Goal: Task Accomplishment & Management: Complete application form

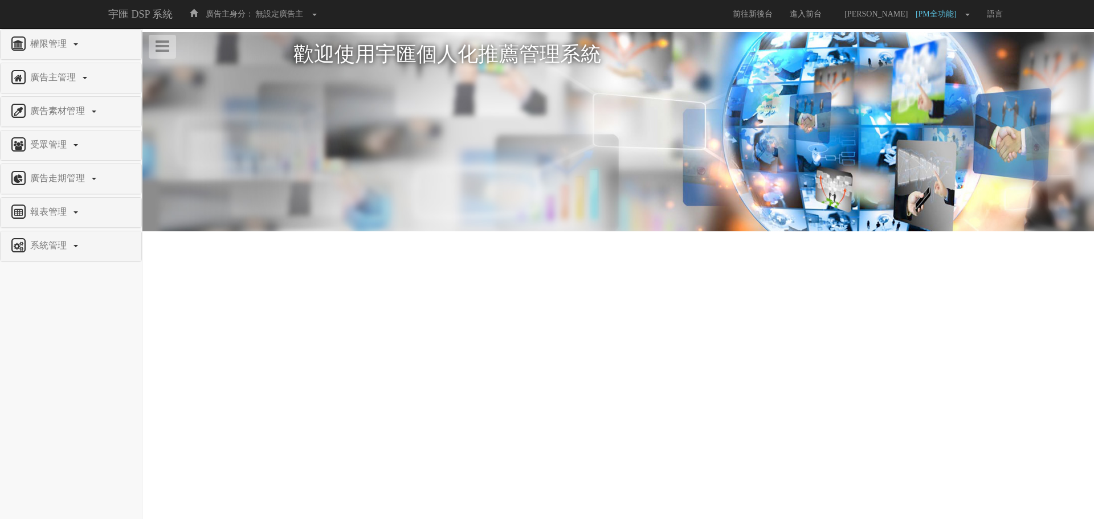
click at [52, 237] on div "系統管理" at bounding box center [71, 246] width 141 height 30
click at [44, 249] on span "系統管理" at bounding box center [49, 246] width 45 height 10
click at [69, 363] on span "媒體可播放版型設定" at bounding box center [49, 366] width 80 height 9
click at [58, 391] on span "廣告驗證設定" at bounding box center [37, 389] width 56 height 9
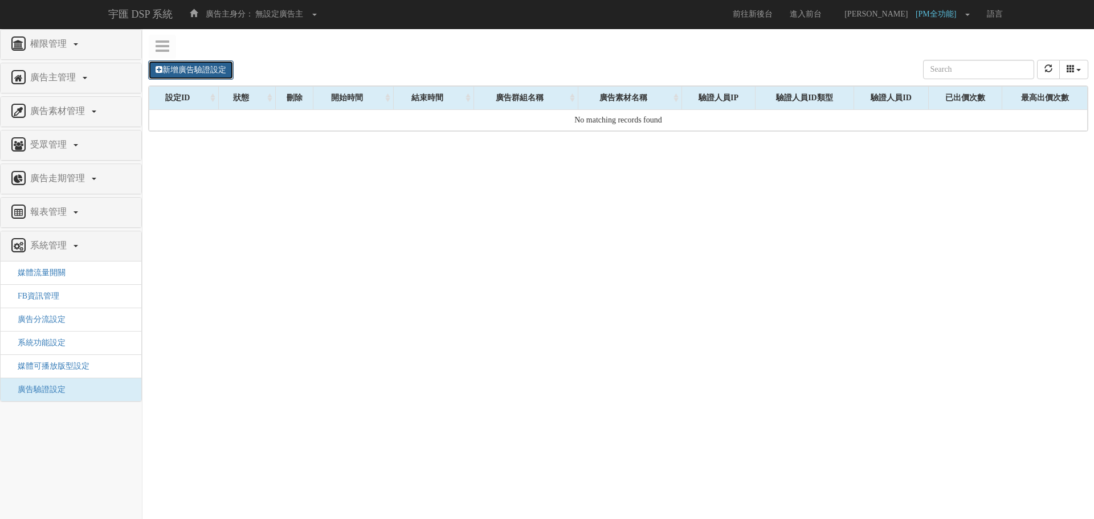
click at [195, 73] on link "新增廣告驗證設定" at bounding box center [191, 69] width 86 height 19
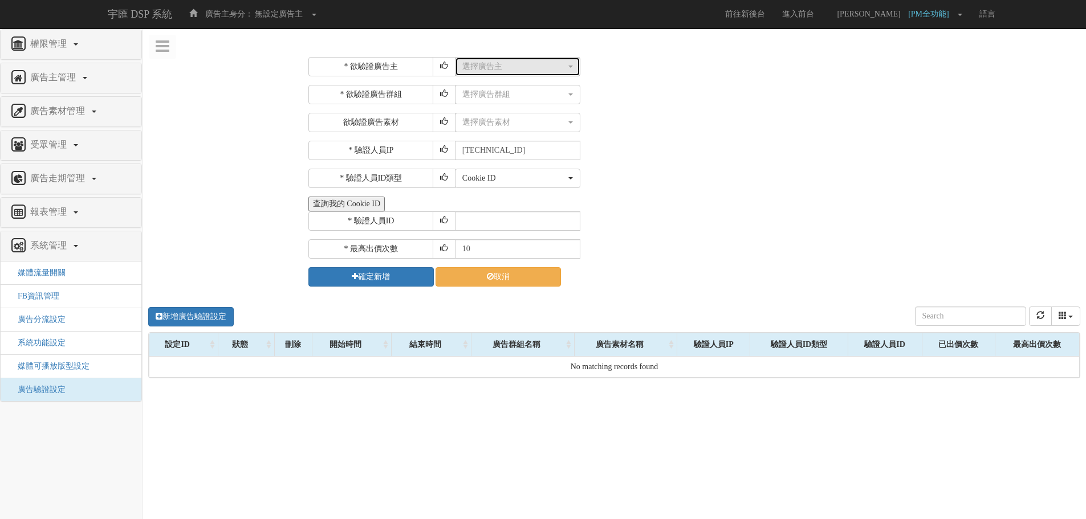
click at [481, 73] on button "選擇廣告主" at bounding box center [517, 66] width 125 height 19
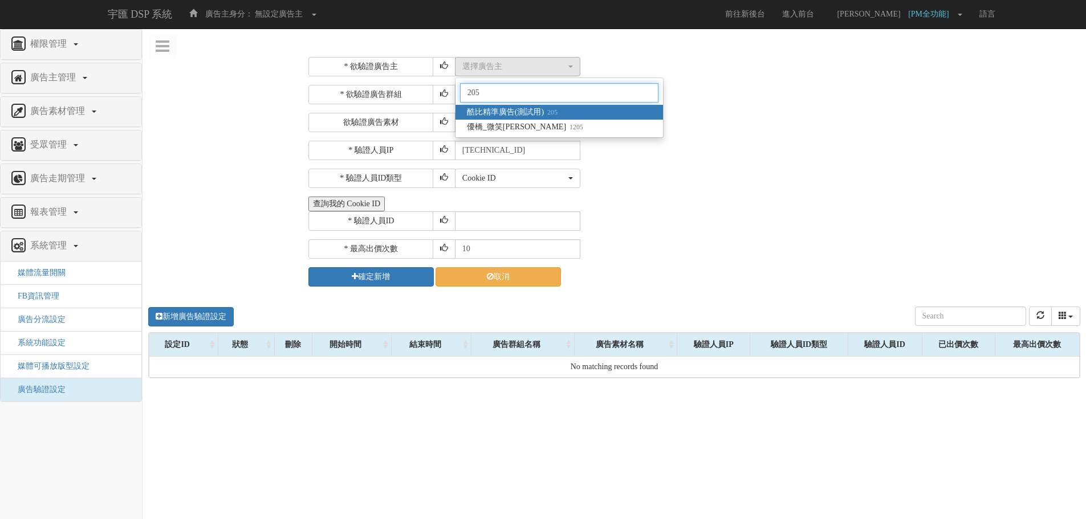
type input "205"
click at [503, 112] on span "酷比精準廣告(測試用) 205" at bounding box center [512, 112] width 91 height 11
select select "205"
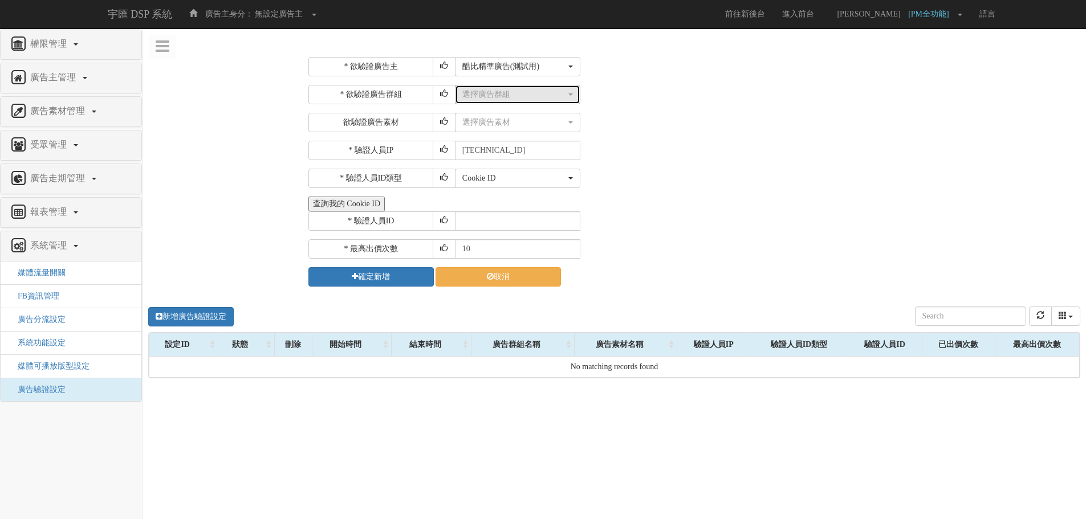
click at [493, 98] on div "選擇廣告群組" at bounding box center [514, 94] width 104 height 11
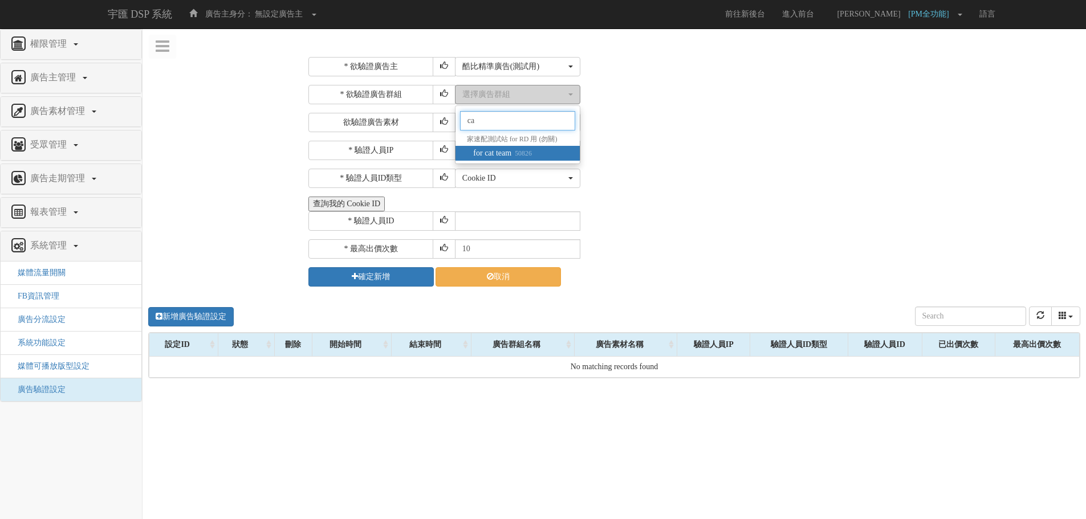
type input "c"
type input "t"
type input "創意"
click at [520, 149] on span "創意版型_Google 測試 55669" at bounding box center [521, 153] width 97 height 11
select select "55669"
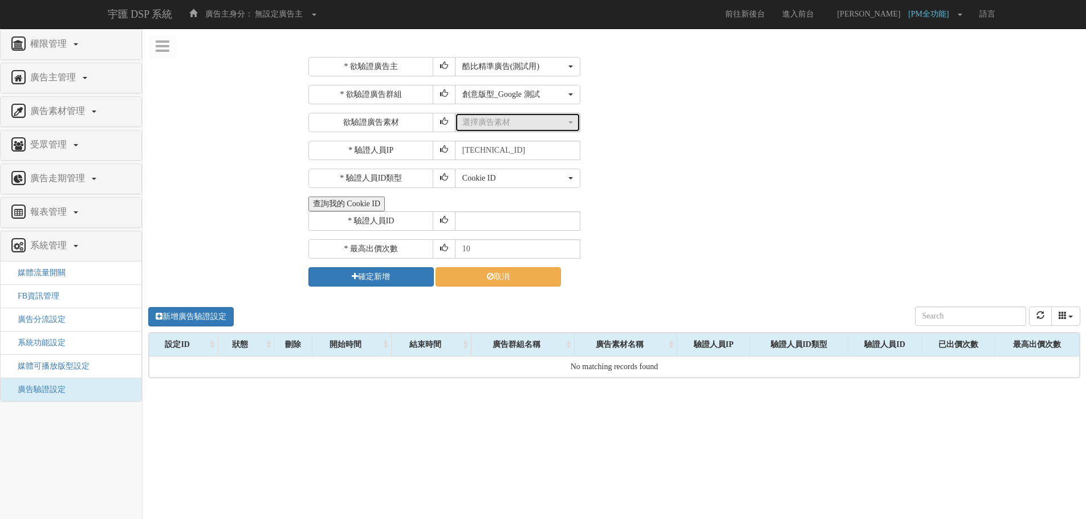
click at [514, 121] on div "選擇廣告素材" at bounding box center [514, 122] width 104 height 11
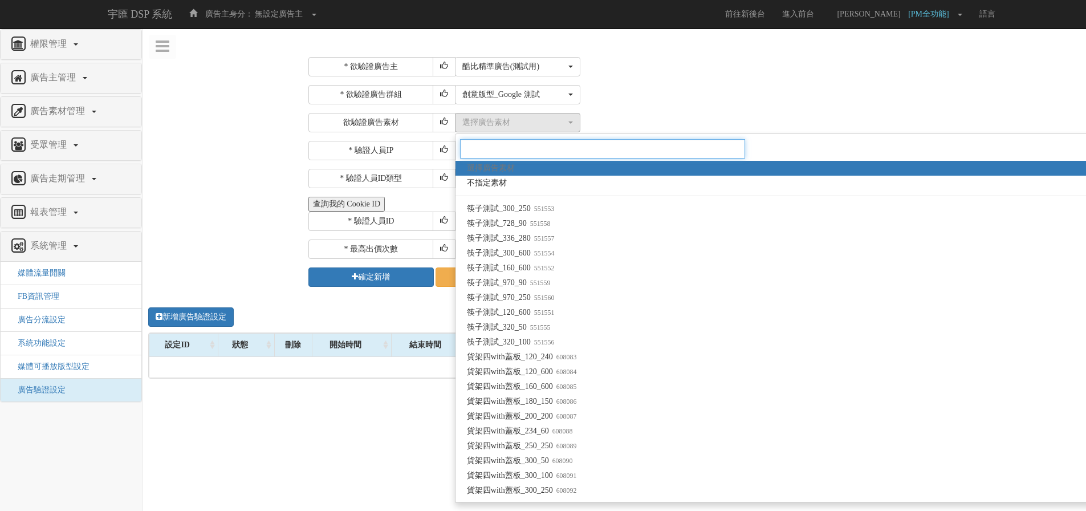
paste input "1573337"
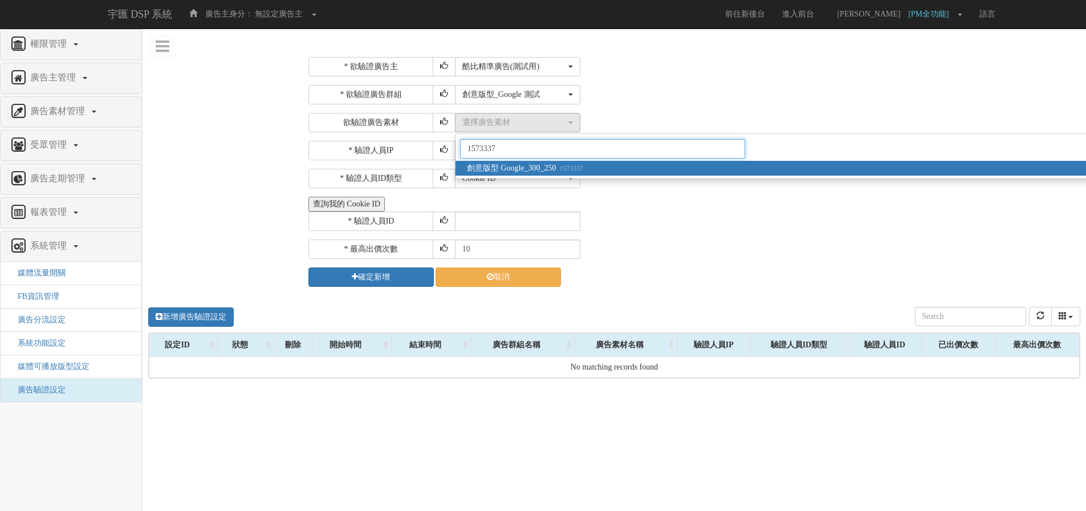
type input "1573337"
click at [603, 161] on link "創意版型 Google_300_250 1573337" at bounding box center [1026, 168] width 1143 height 15
select select "1573337"
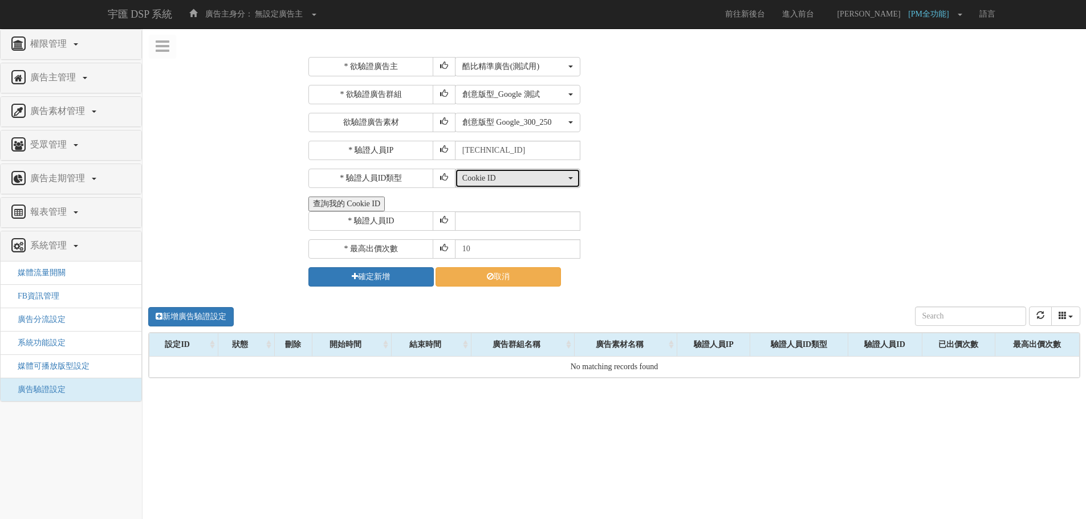
click at [533, 182] on div "Cookie ID" at bounding box center [514, 178] width 104 height 11
click at [667, 196] on div "* 欲驗證廣告主 選擇廣告主 特力+ 科技紫薇網 Momo Uniqlo EFShop 樂天 屈臣氏Watsons sinyi 信義房屋 S2_Brands白…" at bounding box center [692, 172] width 769 height 230
click at [508, 224] on input "text" at bounding box center [517, 220] width 125 height 19
paste input "1573337"
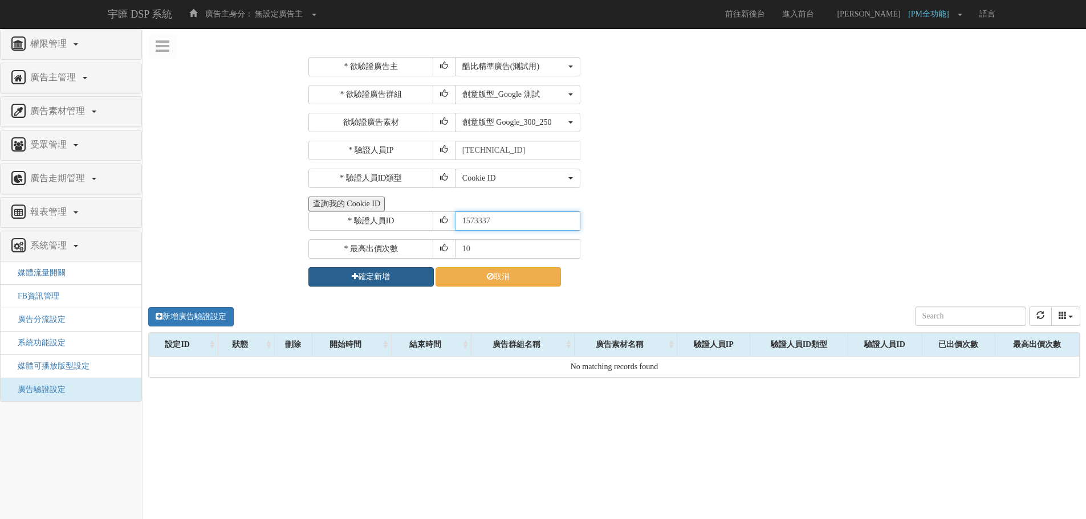
type input "1573337"
click at [383, 278] on button "確定新增" at bounding box center [370, 276] width 125 height 19
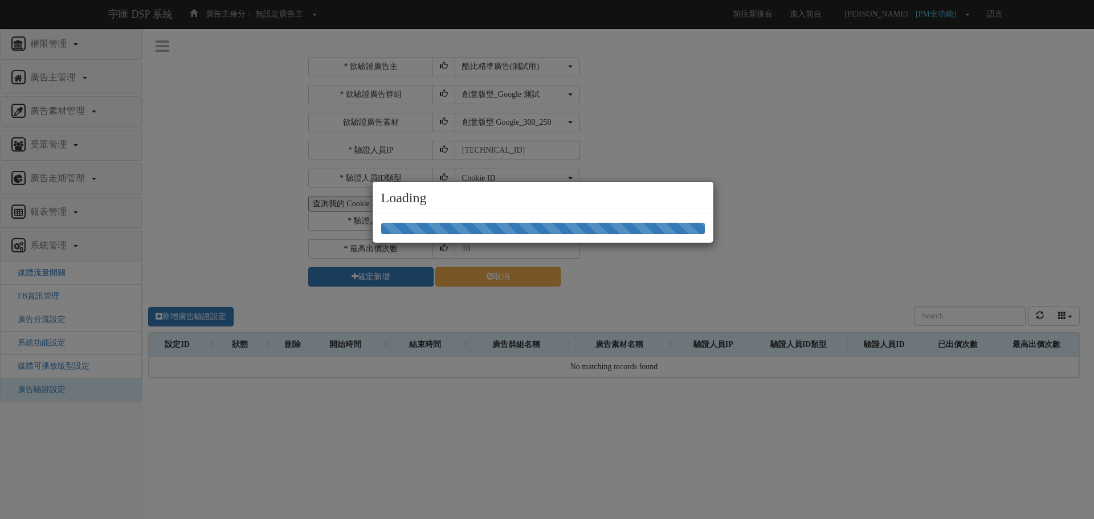
select select "205"
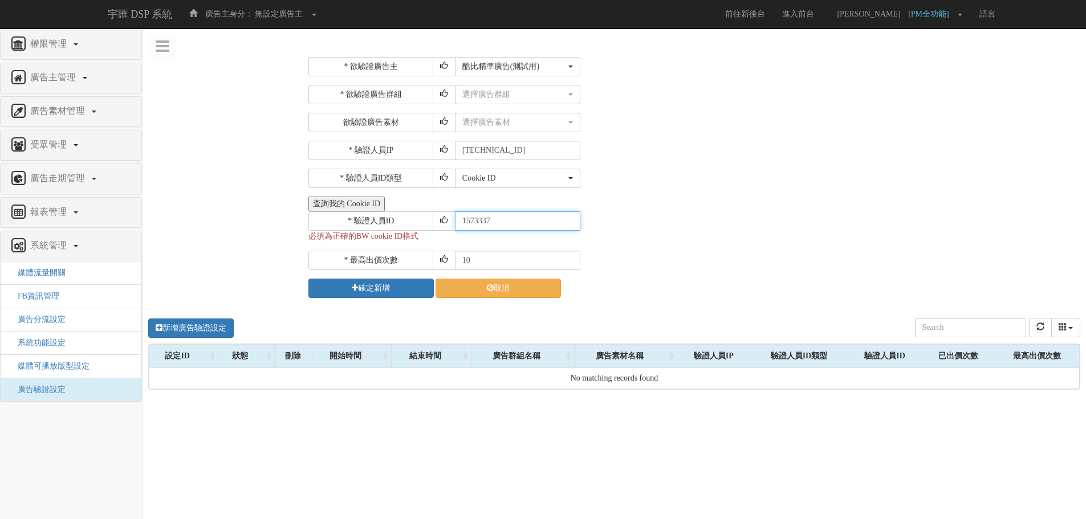
drag, startPoint x: 512, startPoint y: 221, endPoint x: 416, endPoint y: 218, distance: 96.9
click at [416, 218] on div "* 驗證人員ID 1573337" at bounding box center [692, 220] width 769 height 19
drag, startPoint x: 497, startPoint y: 221, endPoint x: 362, endPoint y: 218, distance: 135.1
click at [362, 218] on div "* 驗證人員ID 1573337" at bounding box center [692, 220] width 769 height 19
paste input "CXR20250320164412993912"
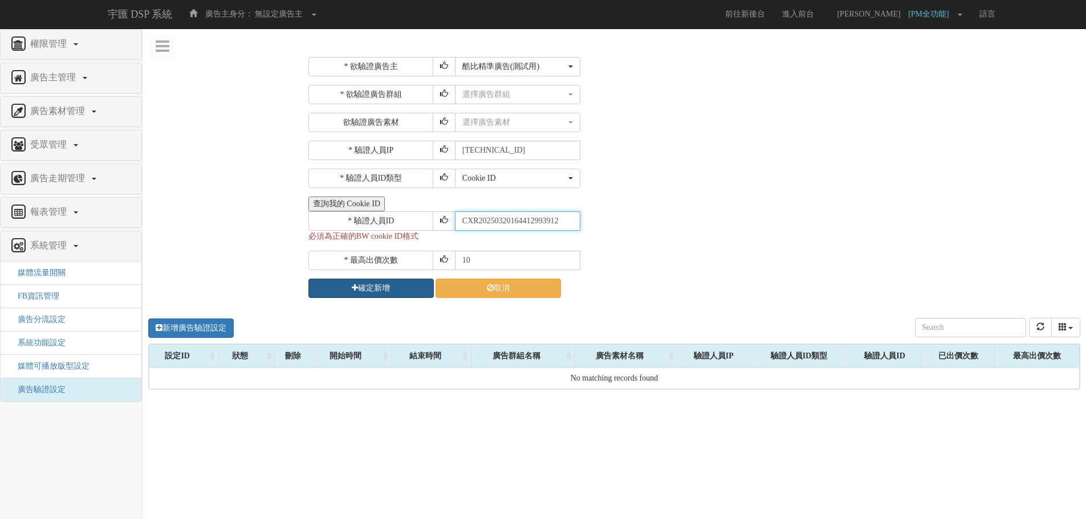
type input "CXR20250320164412993912"
click at [408, 286] on button "確定新增" at bounding box center [370, 288] width 125 height 19
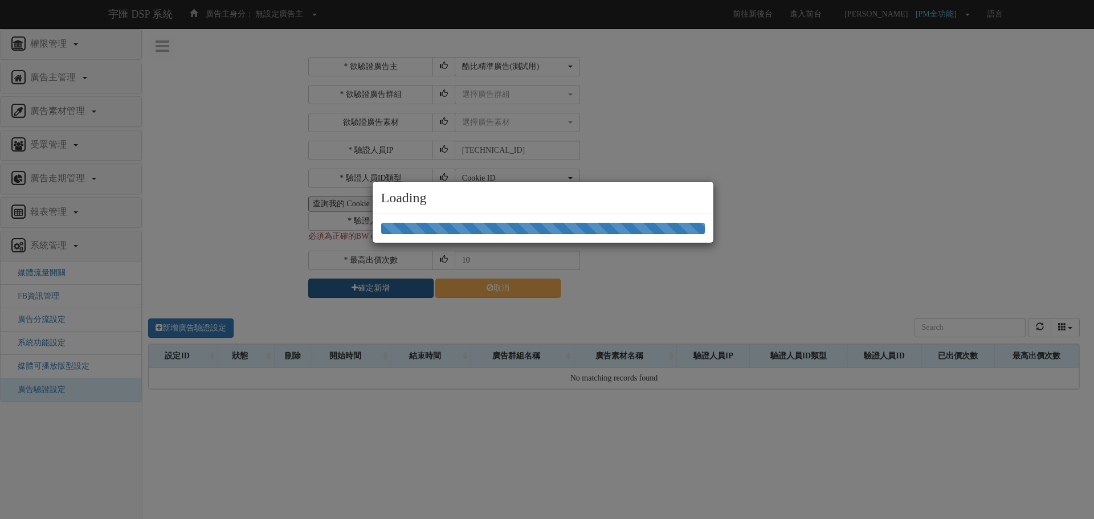
select select "205"
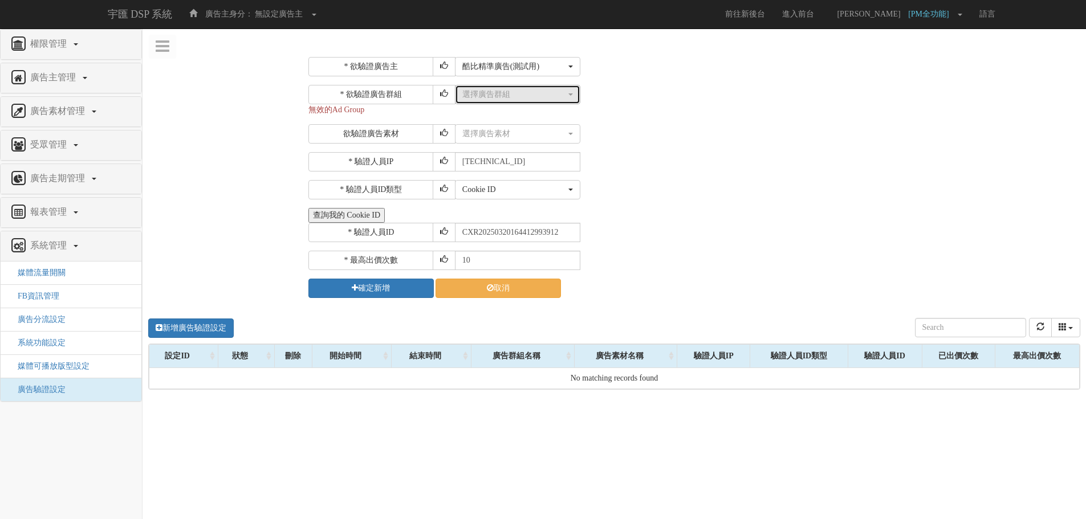
click at [474, 98] on div "選擇廣告群組" at bounding box center [514, 94] width 104 height 11
type input "ㄇ"
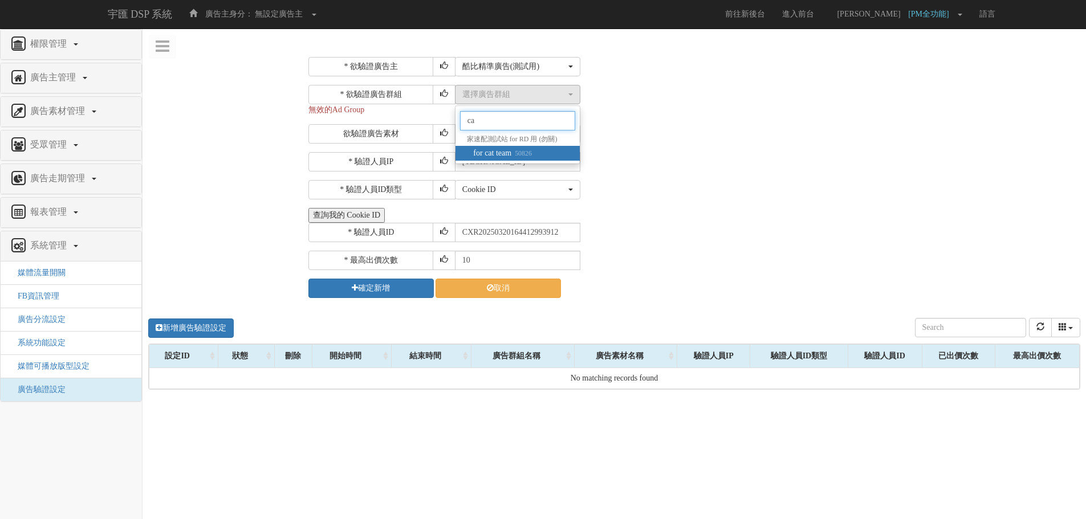
type input "c"
type input "創意"
click at [551, 148] on span "創意版型_Google 測試 55669" at bounding box center [521, 153] width 97 height 11
select select "55669"
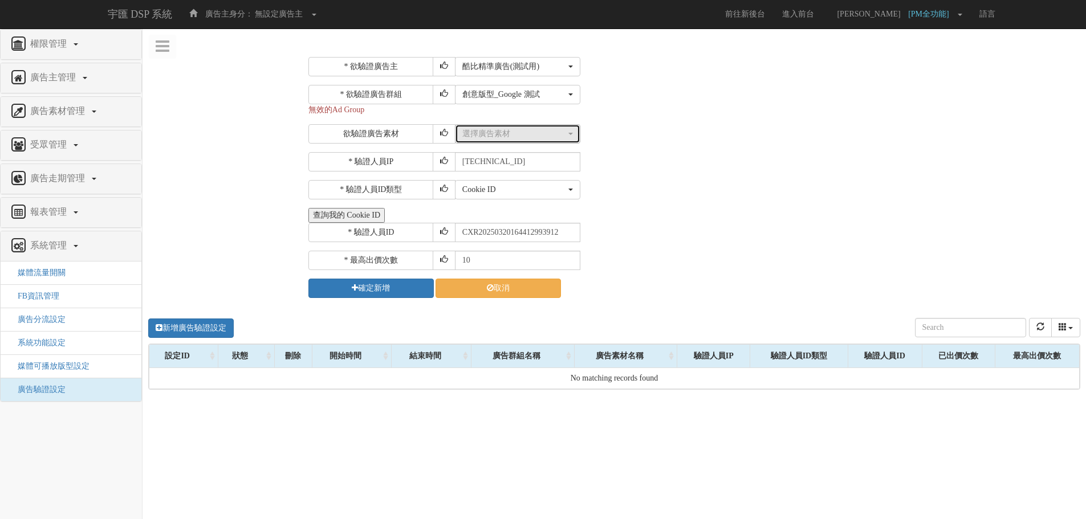
click at [542, 131] on div "選擇廣告素材" at bounding box center [514, 133] width 104 height 11
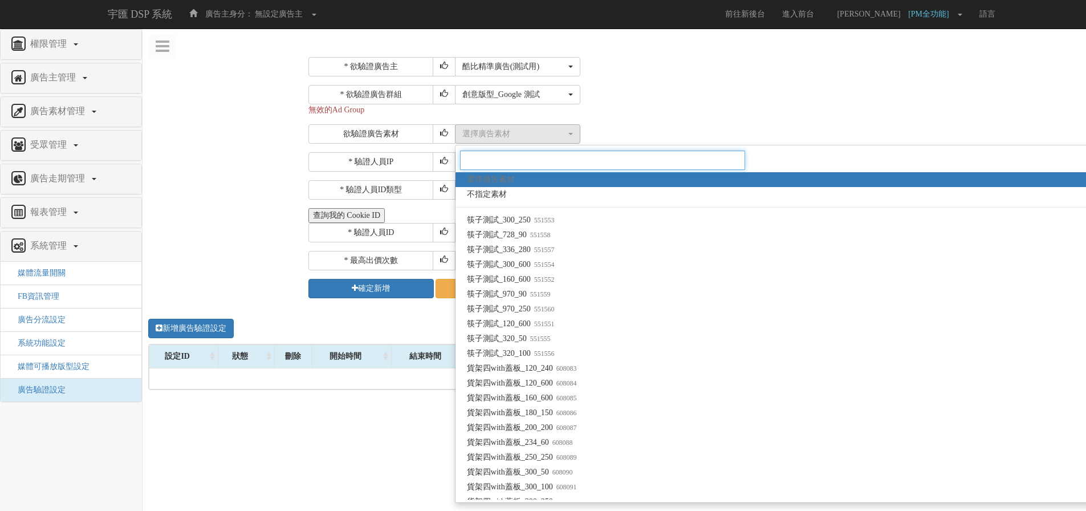
paste input "1573337"
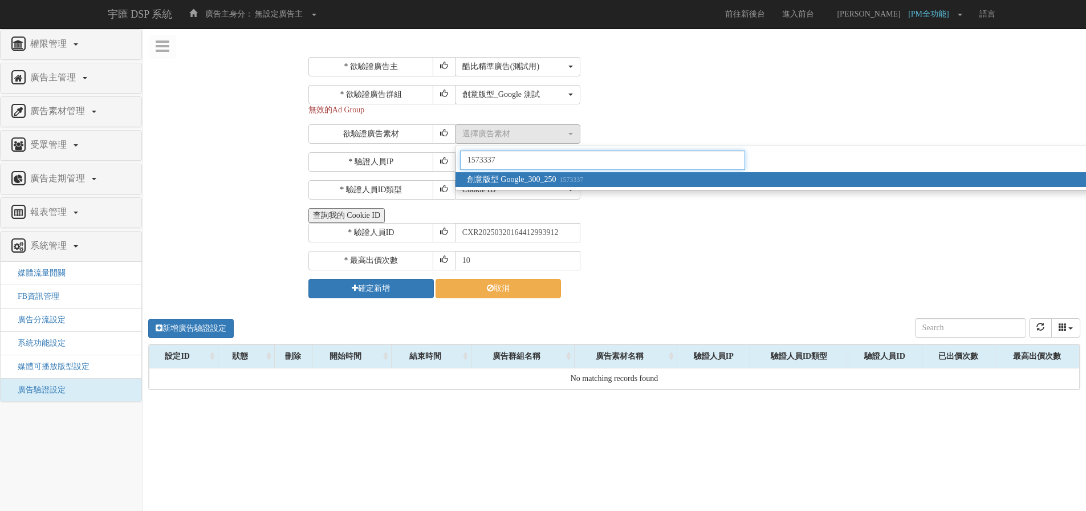
type input "1573337"
click at [551, 178] on span "創意版型 Google_300_250 1573337" at bounding box center [525, 179] width 116 height 11
select select "1573337"
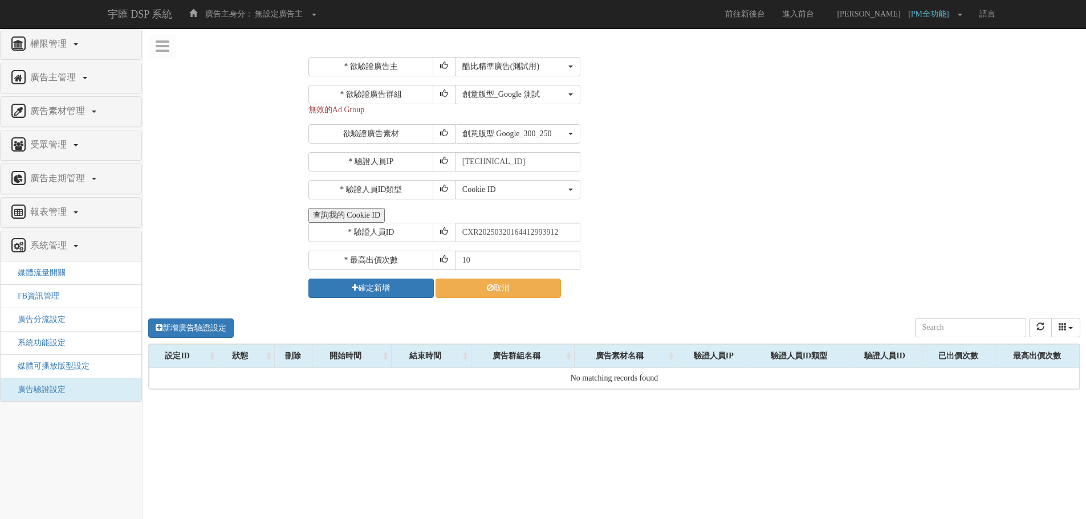
click at [779, 238] on div "* 驗證人員ID CXR20250320164412993912" at bounding box center [692, 232] width 769 height 19
click at [369, 286] on button "確定新增" at bounding box center [370, 288] width 125 height 19
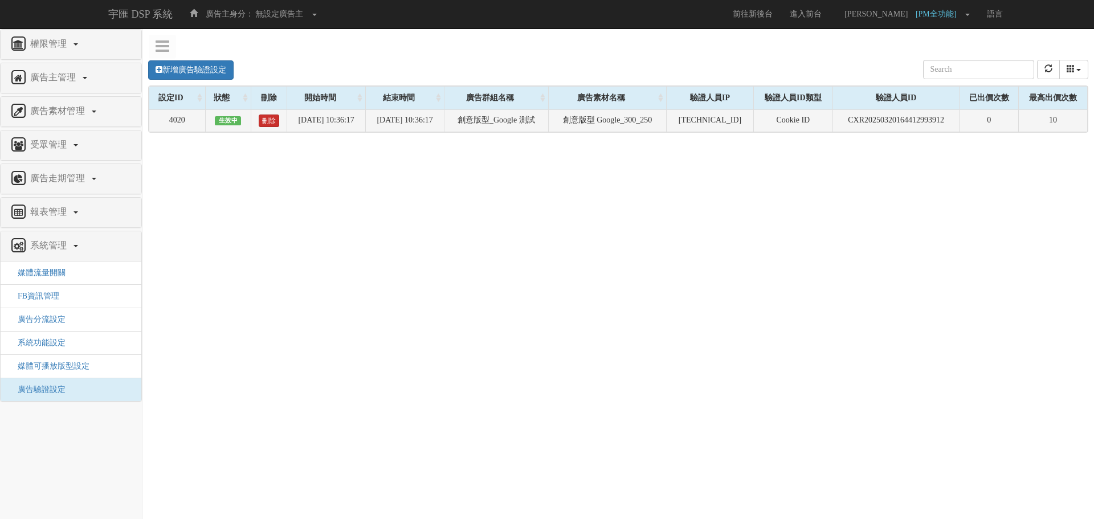
click at [259, 124] on link "刪除" at bounding box center [269, 121] width 21 height 13
